Goal: Information Seeking & Learning: Learn about a topic

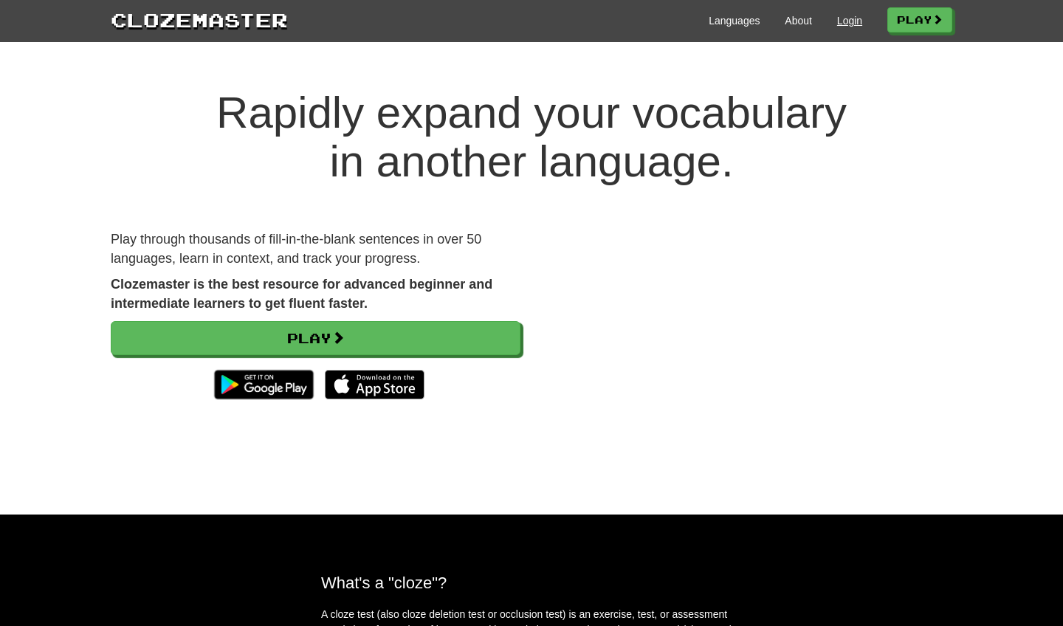
click at [842, 21] on link "Login" at bounding box center [849, 20] width 25 height 15
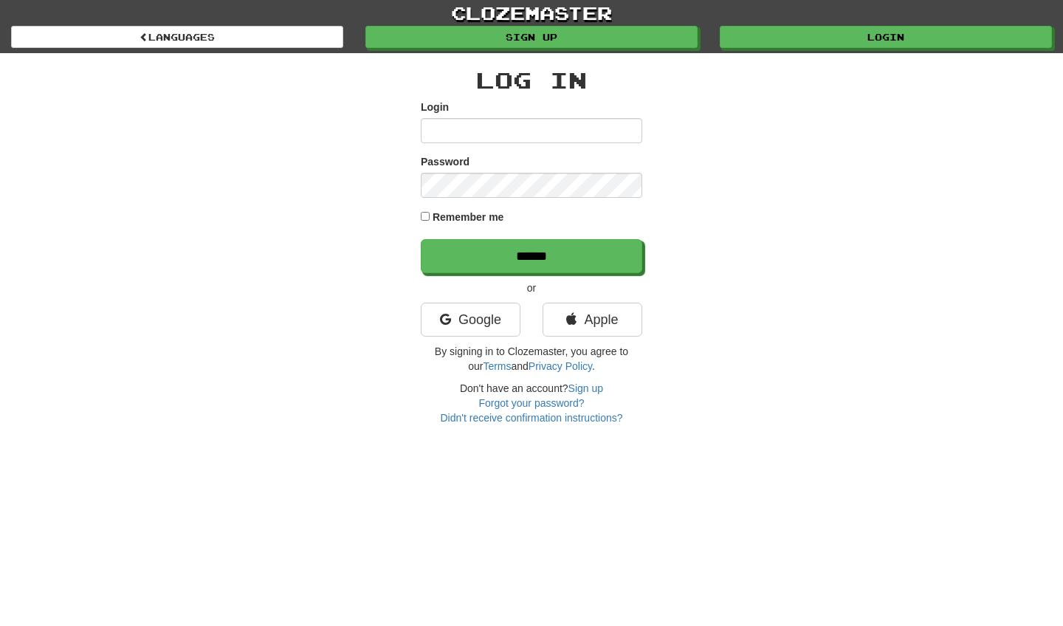
click at [615, 131] on input "Login" at bounding box center [531, 130] width 221 height 25
click at [487, 322] on link "Google" at bounding box center [471, 320] width 100 height 34
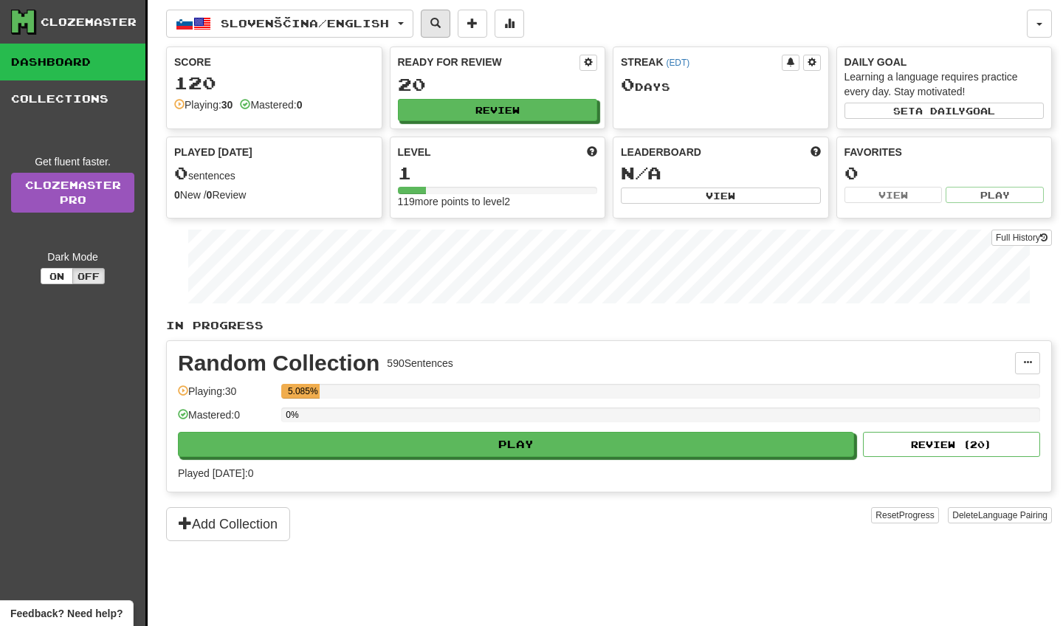
click at [441, 22] on span at bounding box center [435, 23] width 10 height 10
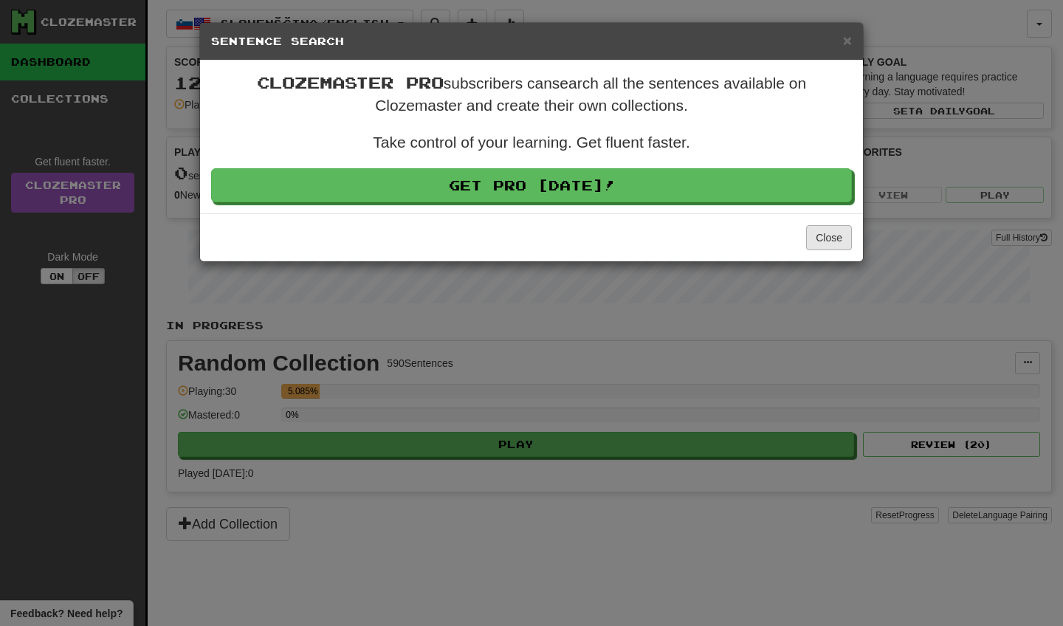
click at [837, 239] on button "Close" at bounding box center [829, 237] width 46 height 25
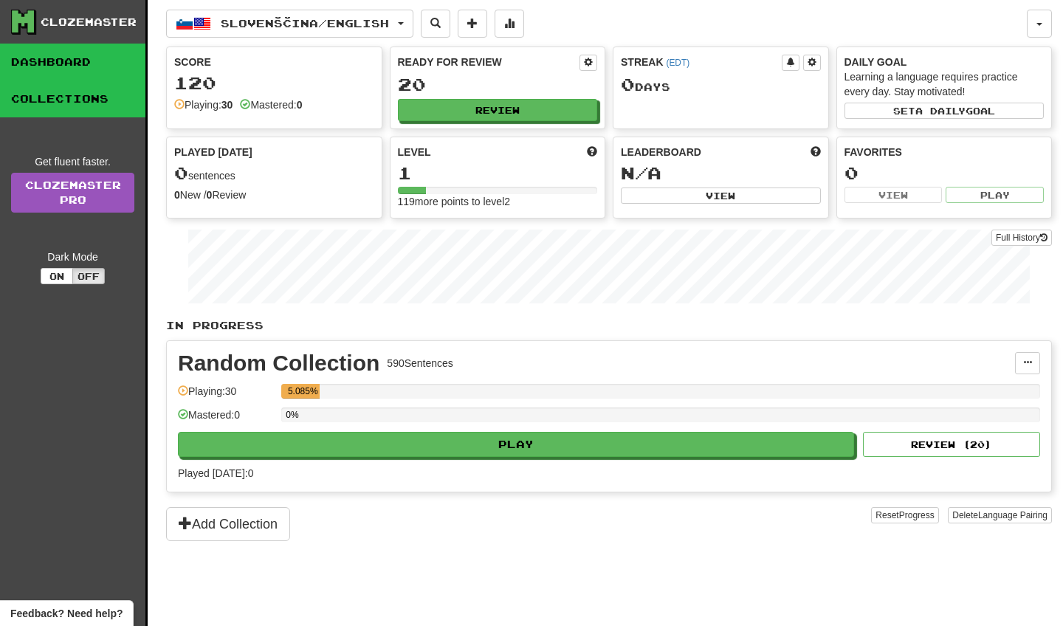
click at [85, 87] on link "Collections" at bounding box center [72, 98] width 145 height 37
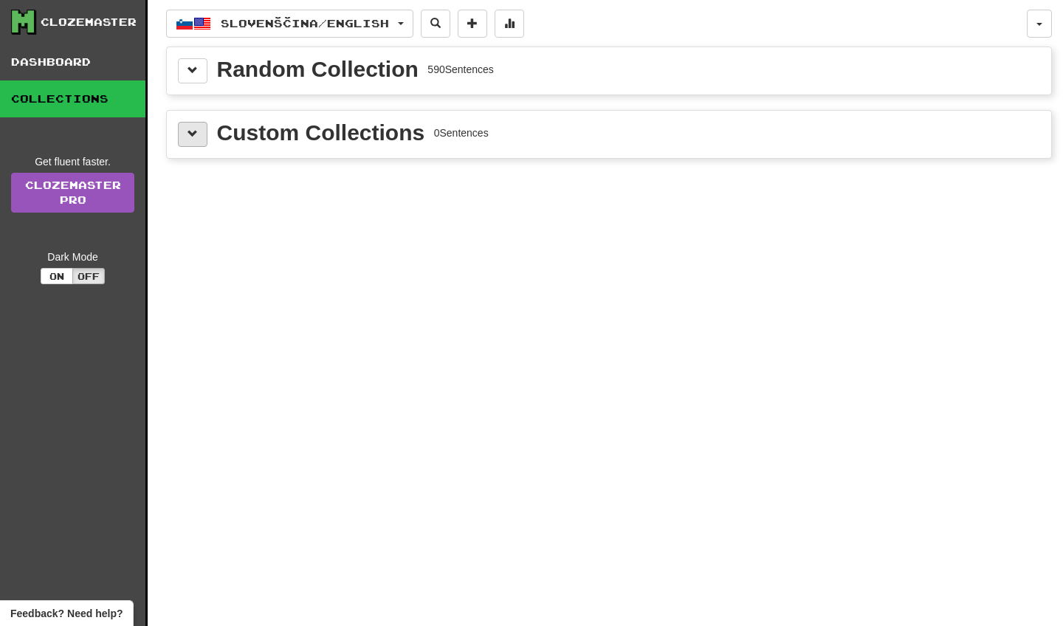
click at [196, 139] on span at bounding box center [192, 133] width 10 height 10
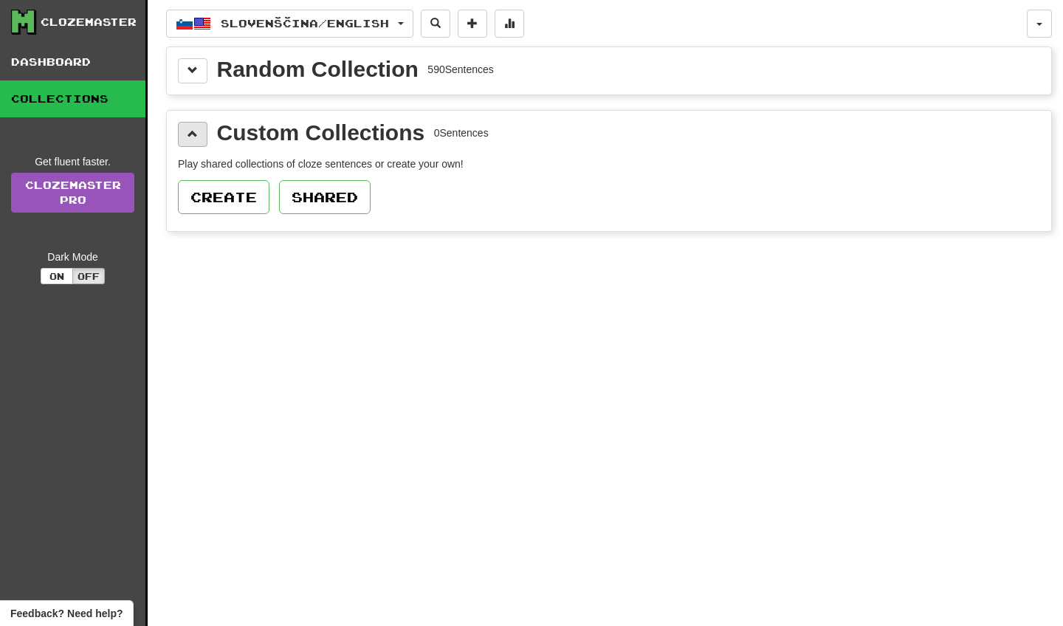
click at [196, 139] on span at bounding box center [192, 133] width 10 height 10
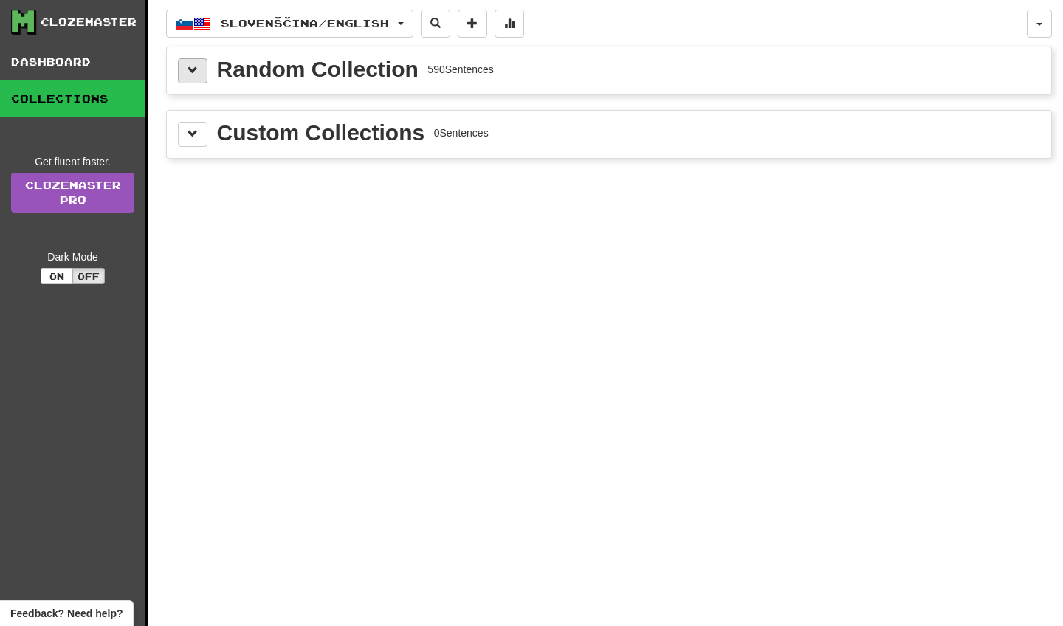
click at [199, 66] on button at bounding box center [193, 70] width 30 height 25
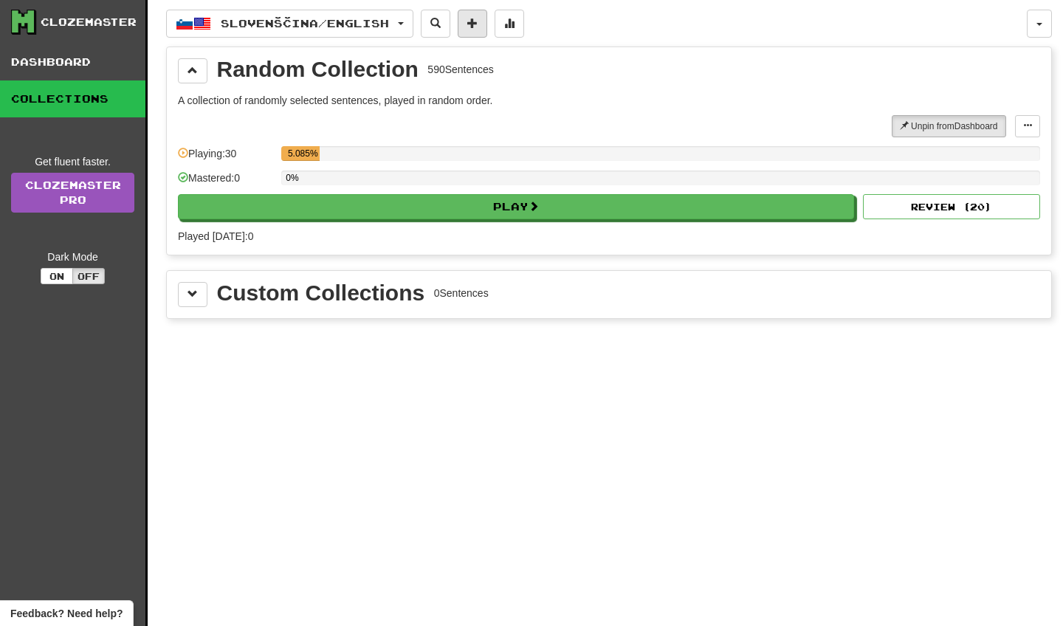
click at [472, 15] on button at bounding box center [472, 24] width 30 height 28
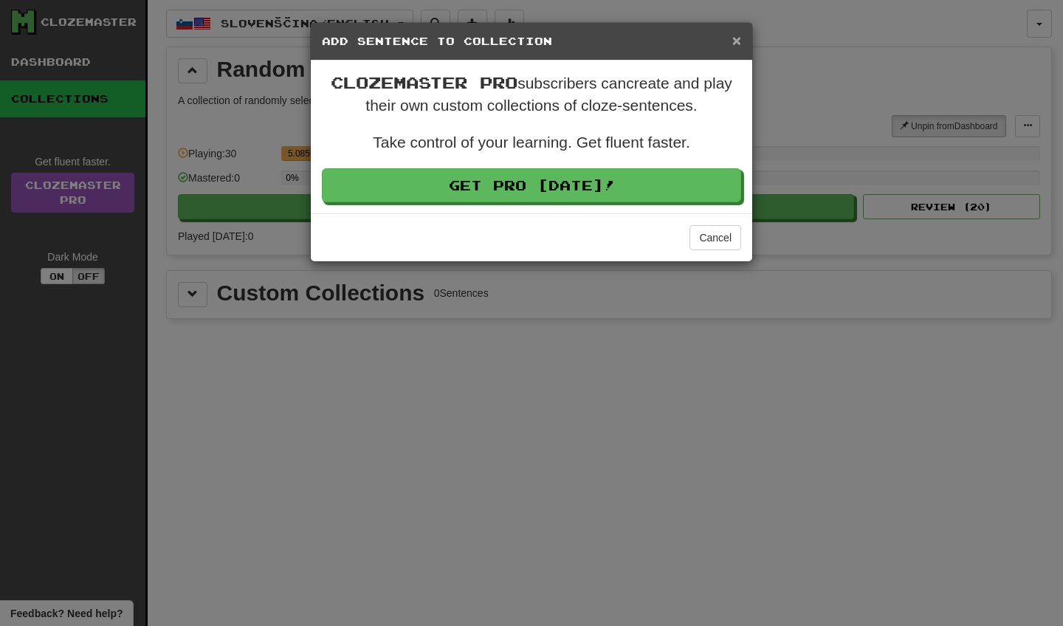
click at [739, 40] on span "×" at bounding box center [736, 40] width 9 height 17
